Goal: Task Accomplishment & Management: Manage account settings

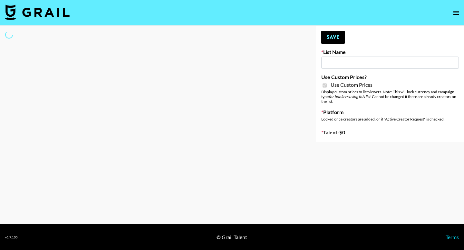
type input "Bumble ([DATE])"
checkbox input "true"
select select "Brand"
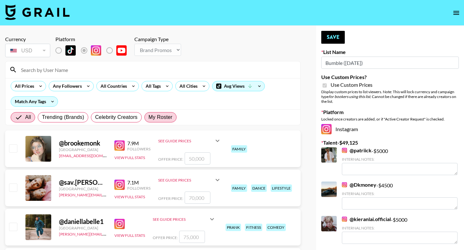
click at [159, 117] on span "My Roster" at bounding box center [160, 118] width 24 height 8
click at [148, 117] on input "My Roster" at bounding box center [148, 117] width 0 height 0
radio input "true"
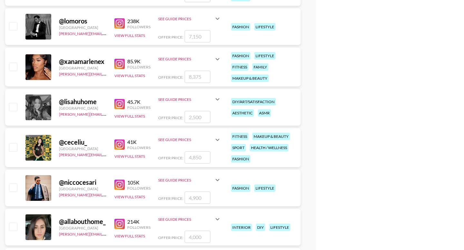
scroll to position [618, 0]
